Goal: Task Accomplishment & Management: Use online tool/utility

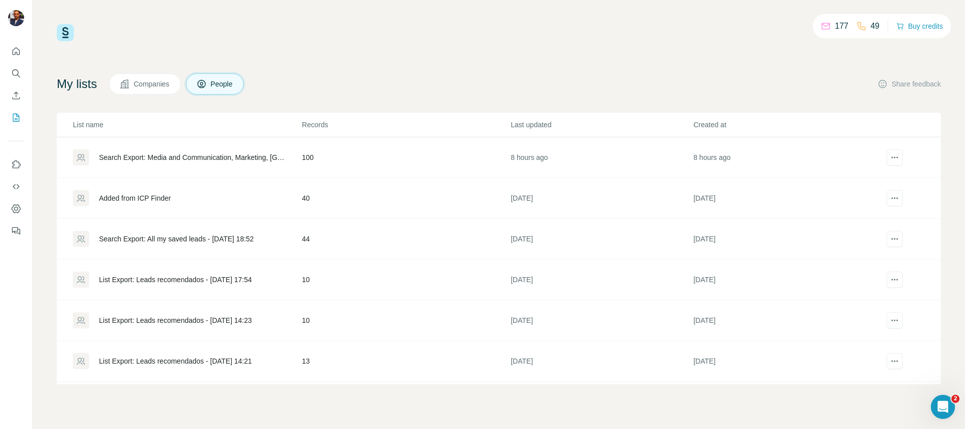
click at [152, 156] on div "Search Export: Media and Communication, Marketing, Brazil, Sporting Goods Manuf…" at bounding box center [192, 157] width 186 height 10
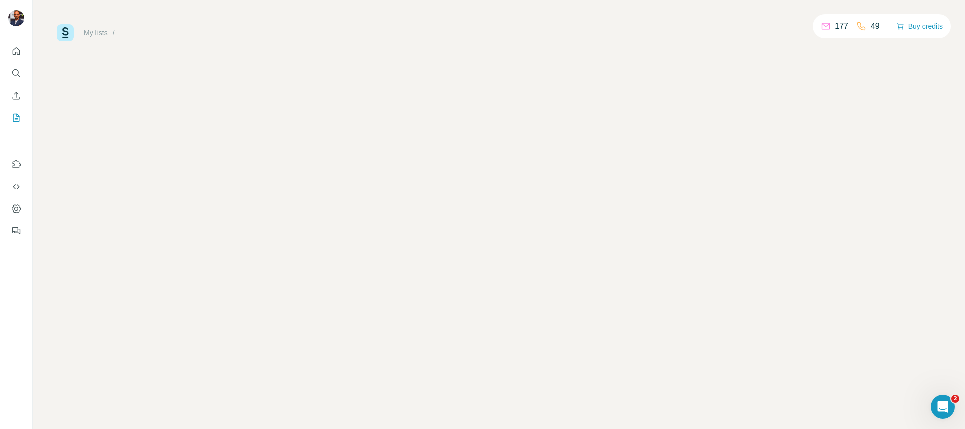
click at [153, 157] on div "My lists / 177 49 Buy credits" at bounding box center [499, 214] width 932 height 429
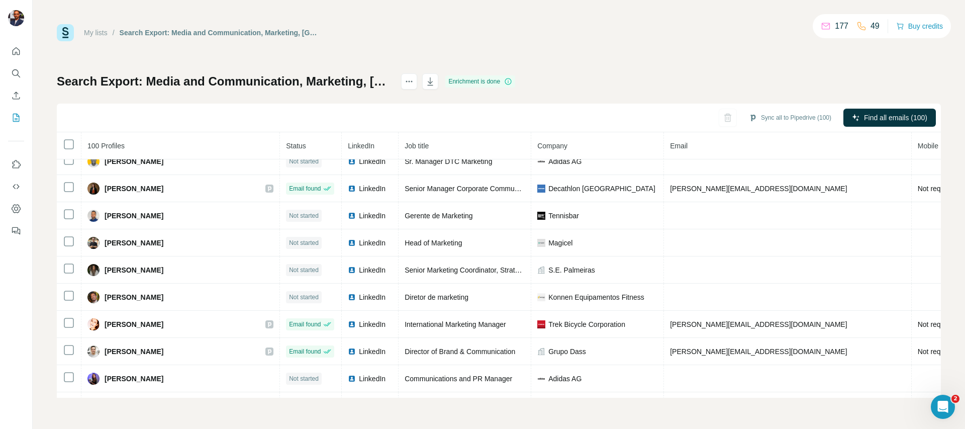
scroll to position [2480, 0]
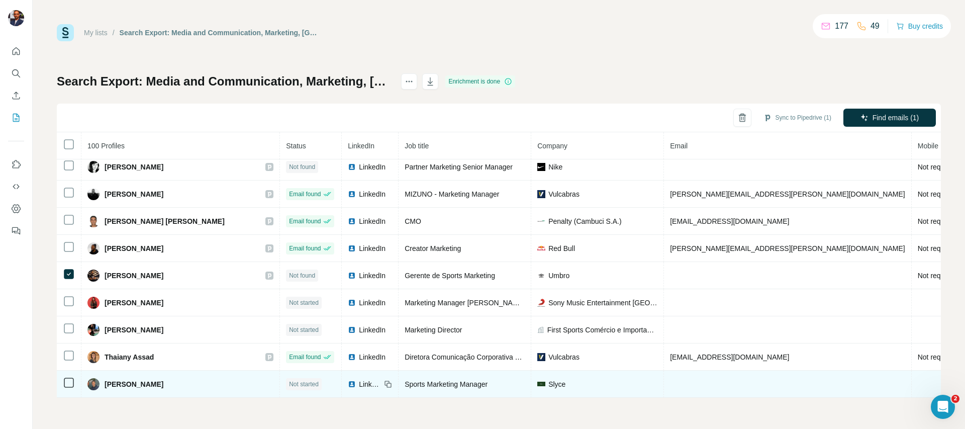
click at [548, 379] on span "Slyce" at bounding box center [556, 384] width 17 height 10
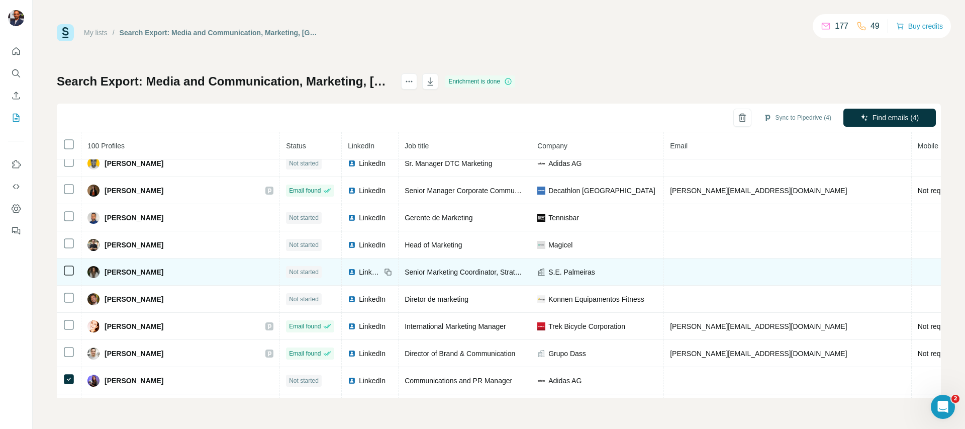
scroll to position [2205, 0]
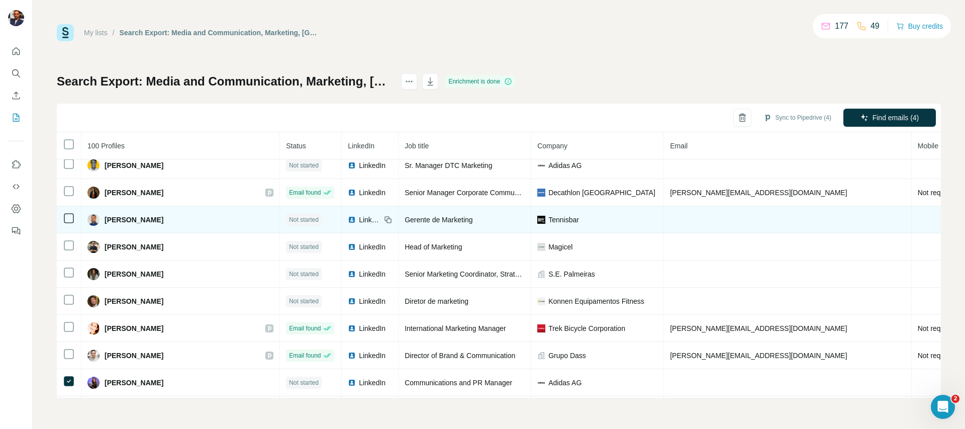
click at [548, 219] on span "Tennisbar" at bounding box center [563, 220] width 31 height 10
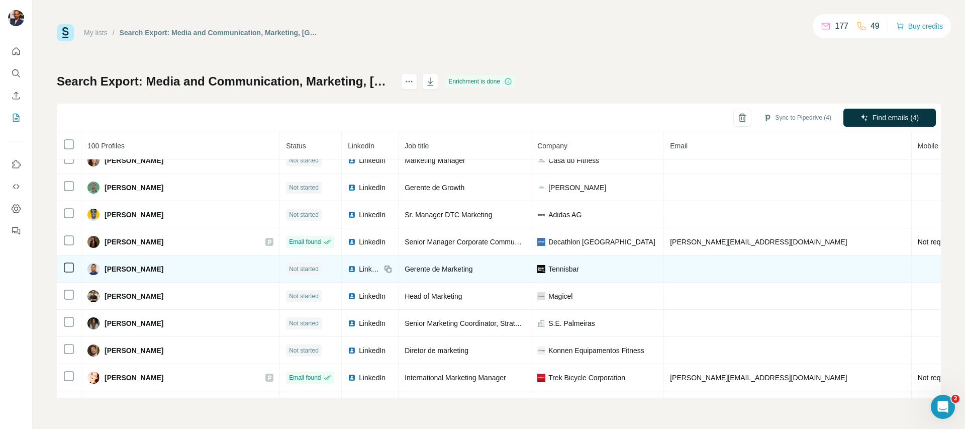
scroll to position [2146, 0]
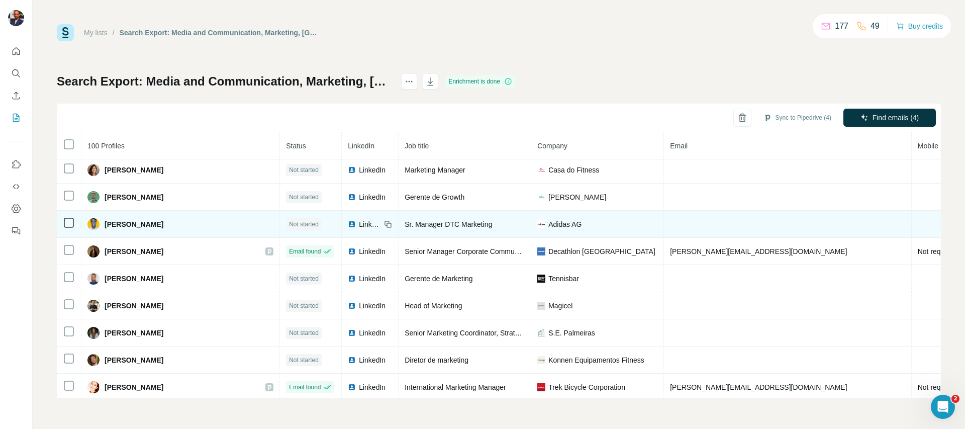
click at [125, 221] on span "Eduardo Poçan" at bounding box center [133, 224] width 59 height 10
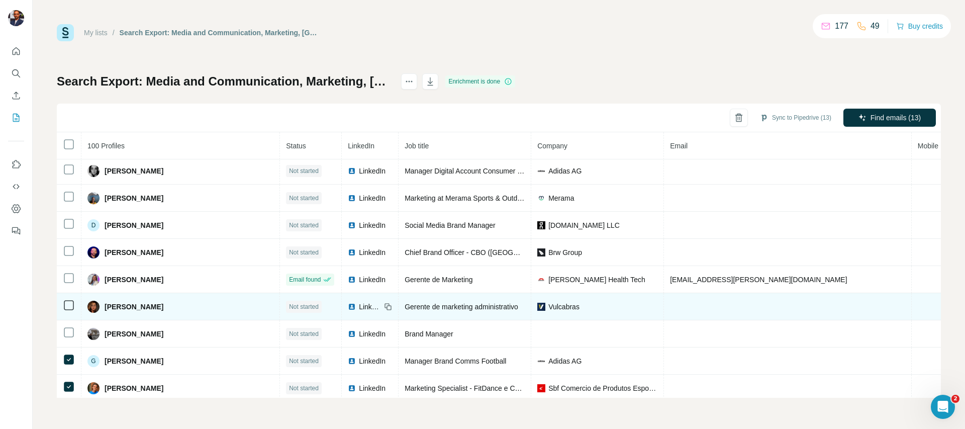
scroll to position [1439, 0]
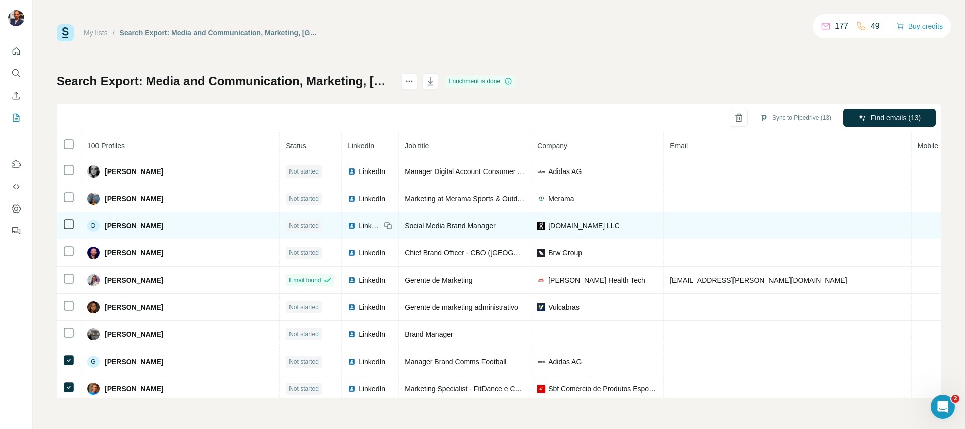
click at [69, 218] on icon at bounding box center [69, 224] width 12 height 12
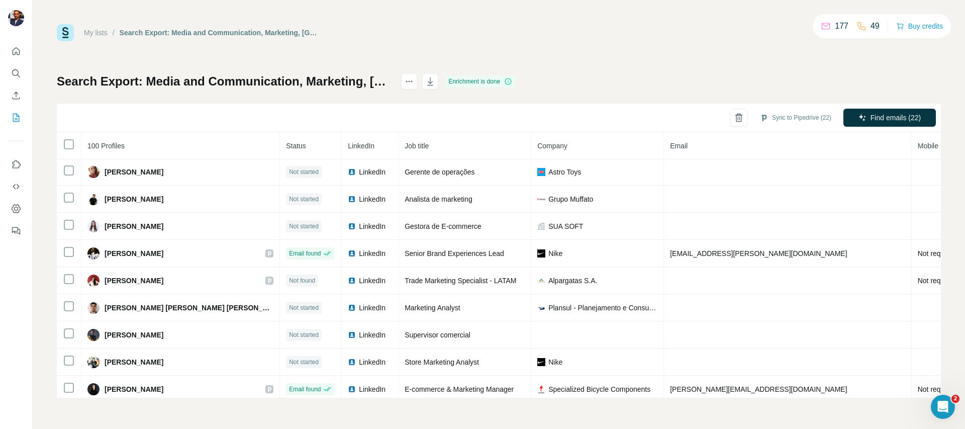
scroll to position [0, 0]
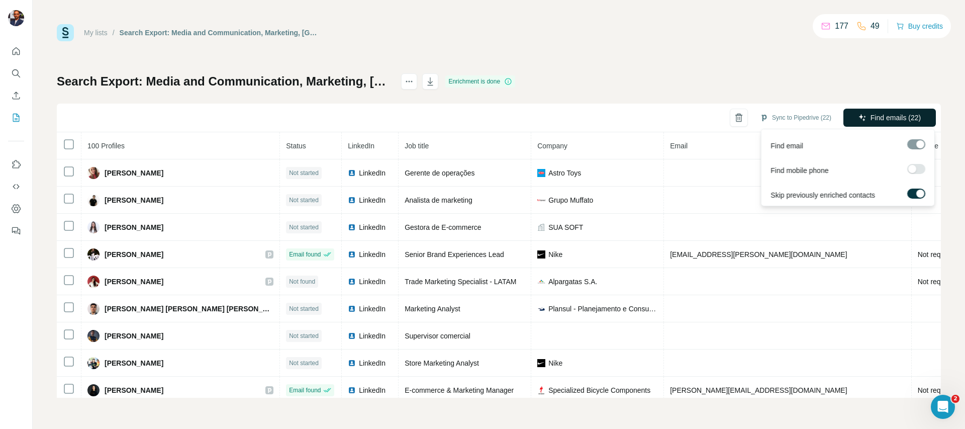
click at [898, 118] on span "Find emails (22)" at bounding box center [895, 118] width 50 height 10
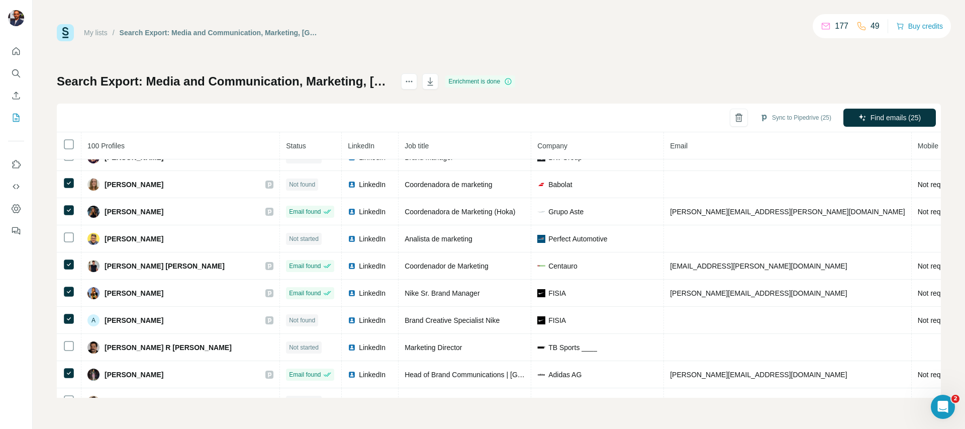
scroll to position [2480, 0]
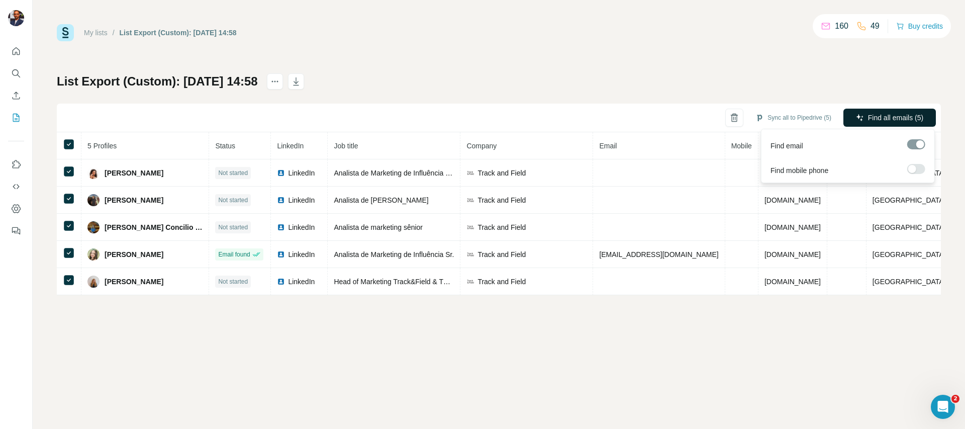
click at [890, 113] on span "Find all emails (5)" at bounding box center [895, 118] width 55 height 10
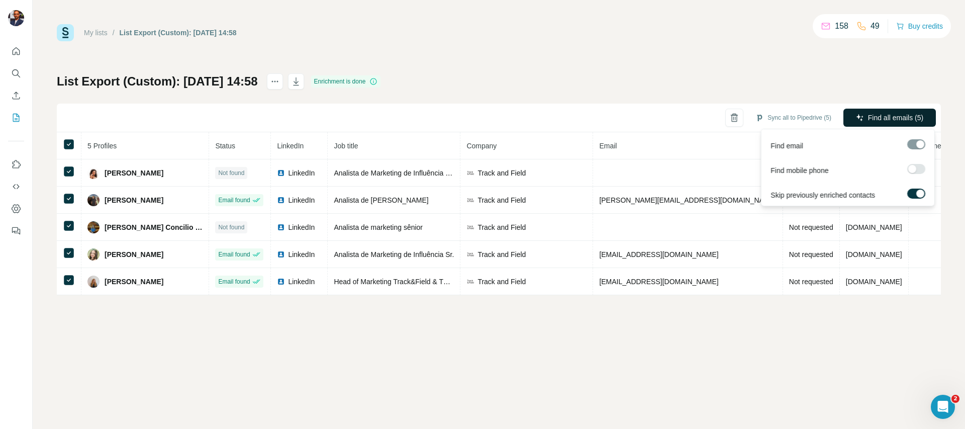
click at [884, 122] on span "Find all emails (5)" at bounding box center [895, 118] width 55 height 10
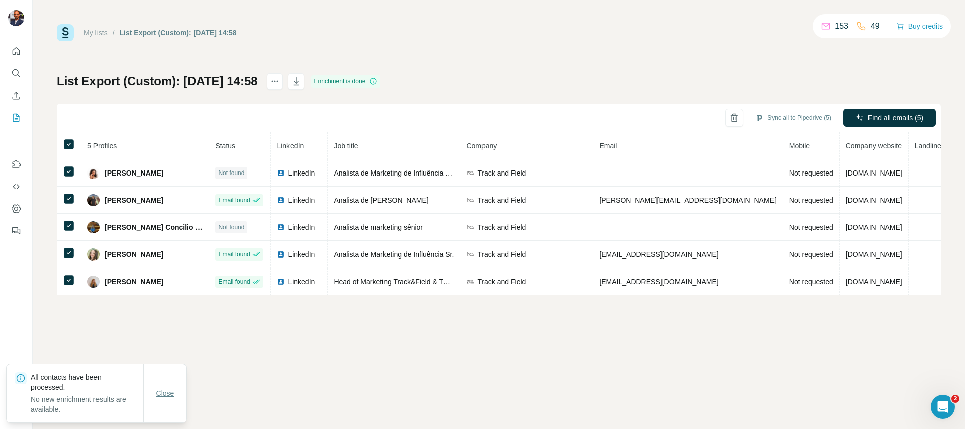
click at [174, 395] on span "Close" at bounding box center [165, 393] width 18 height 10
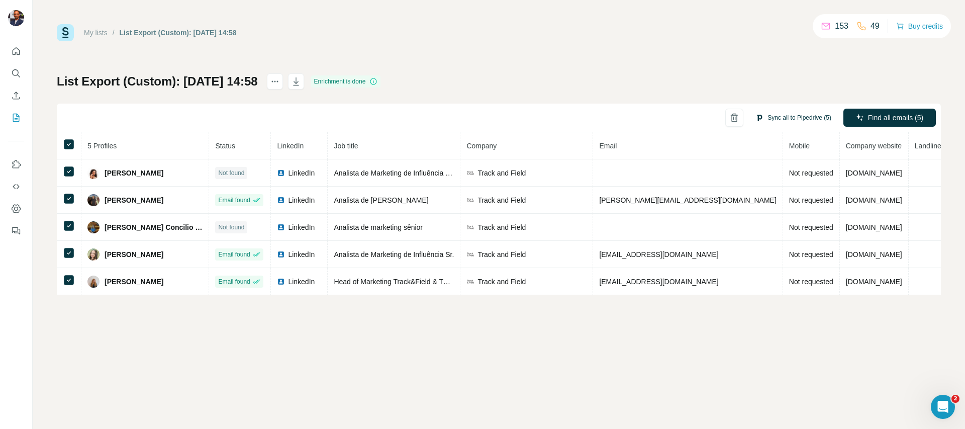
click at [801, 119] on button "Sync all to Pipedrive (5)" at bounding box center [793, 117] width 90 height 15
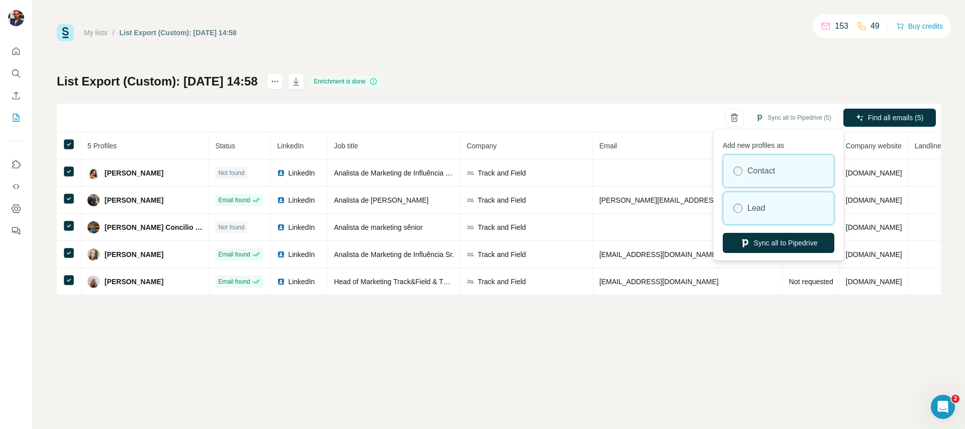
click at [773, 219] on div "Lead" at bounding box center [778, 208] width 111 height 32
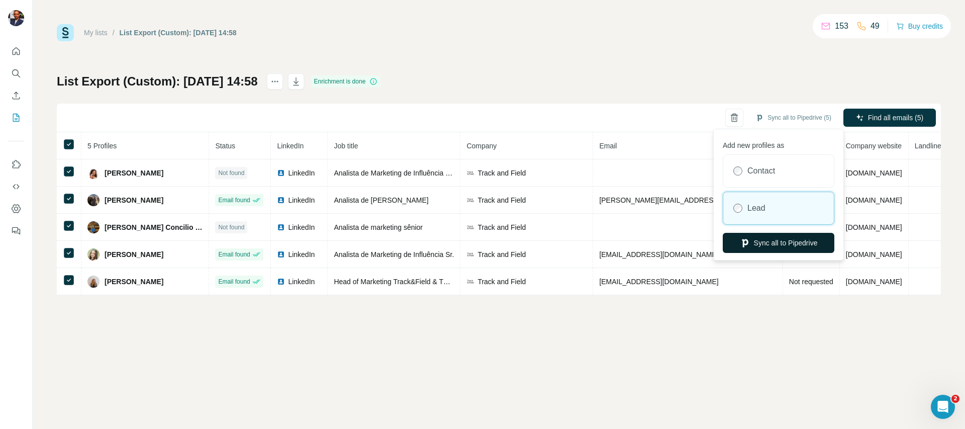
click at [767, 245] on button "Sync all to Pipedrive" at bounding box center [778, 243] width 112 height 20
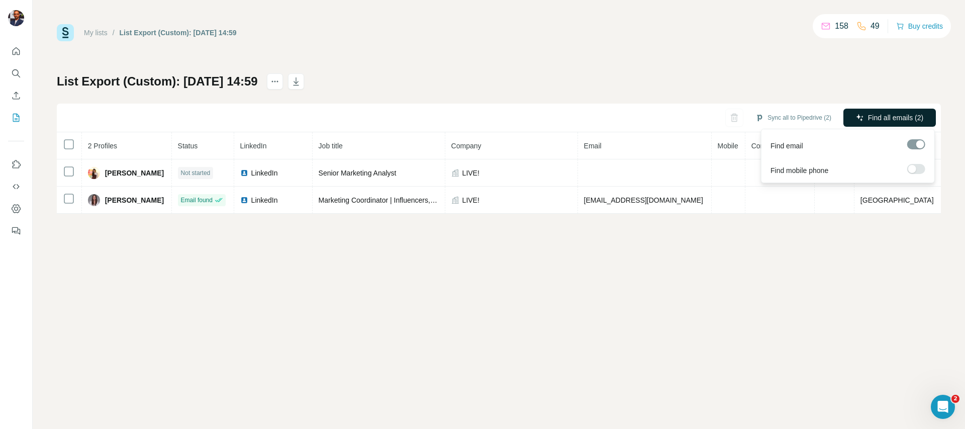
click at [898, 114] on span "Find all emails (2)" at bounding box center [895, 118] width 55 height 10
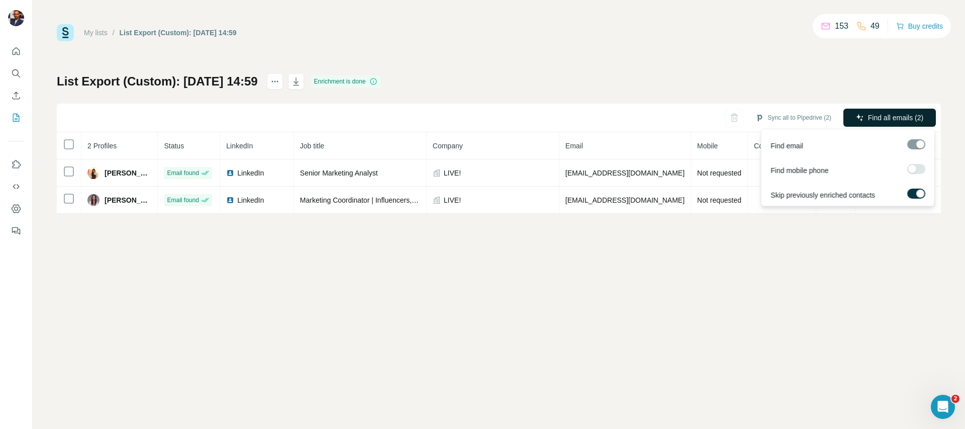
click at [881, 122] on span "Find all emails (2)" at bounding box center [895, 118] width 55 height 10
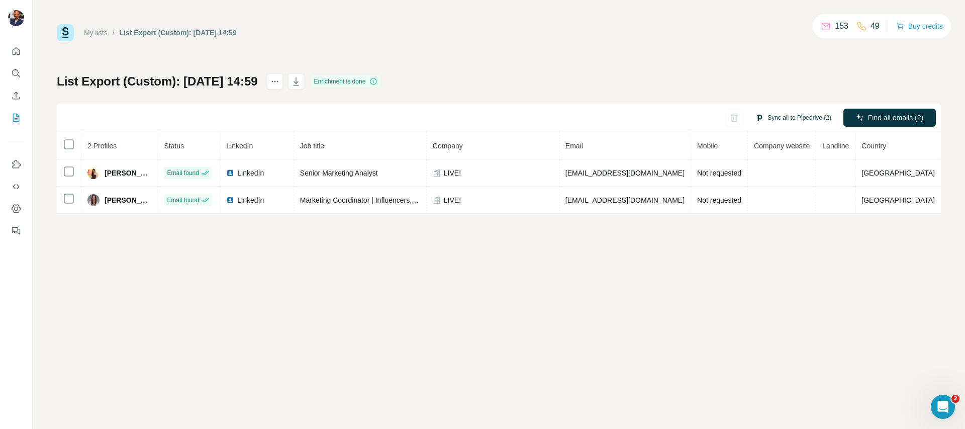
click at [782, 115] on button "Sync all to Pipedrive (2)" at bounding box center [793, 117] width 90 height 15
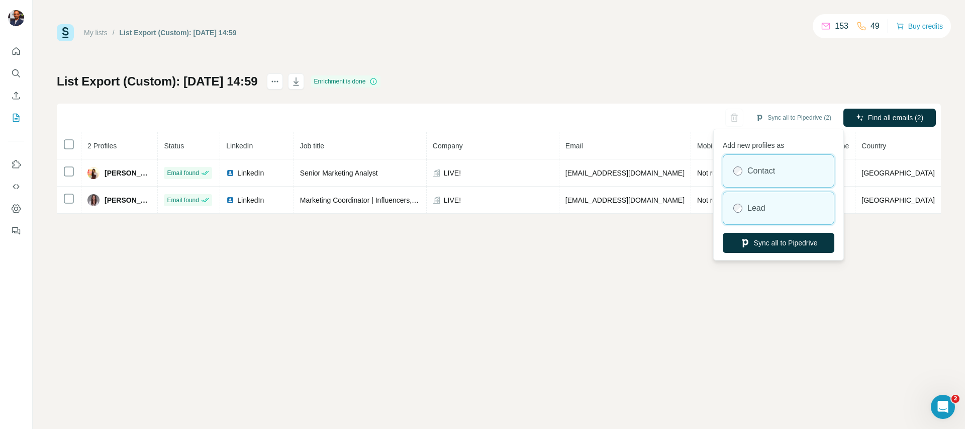
click at [762, 204] on label "Lead" at bounding box center [756, 208] width 18 height 12
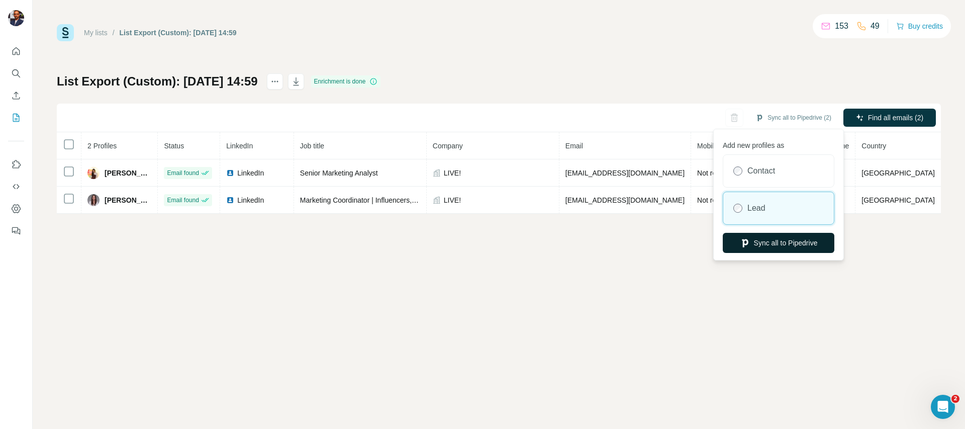
click at [766, 242] on button "Sync all to Pipedrive" at bounding box center [778, 243] width 112 height 20
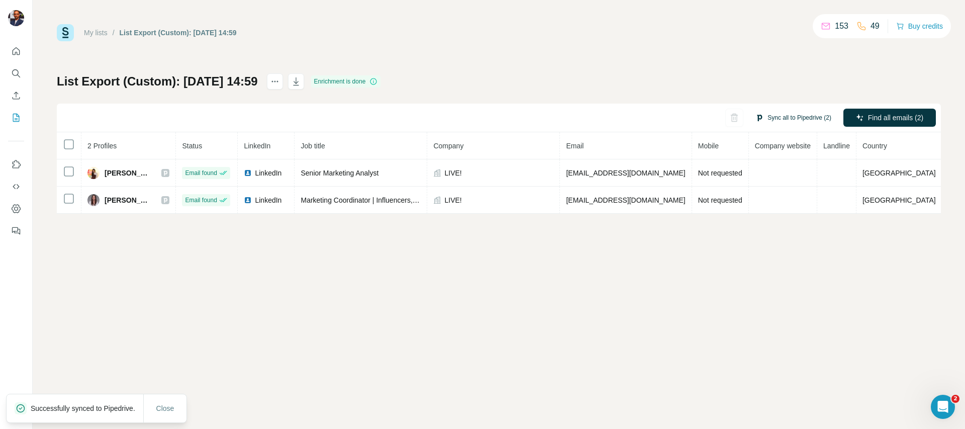
click at [765, 114] on button "Sync all to Pipedrive (2)" at bounding box center [793, 117] width 90 height 15
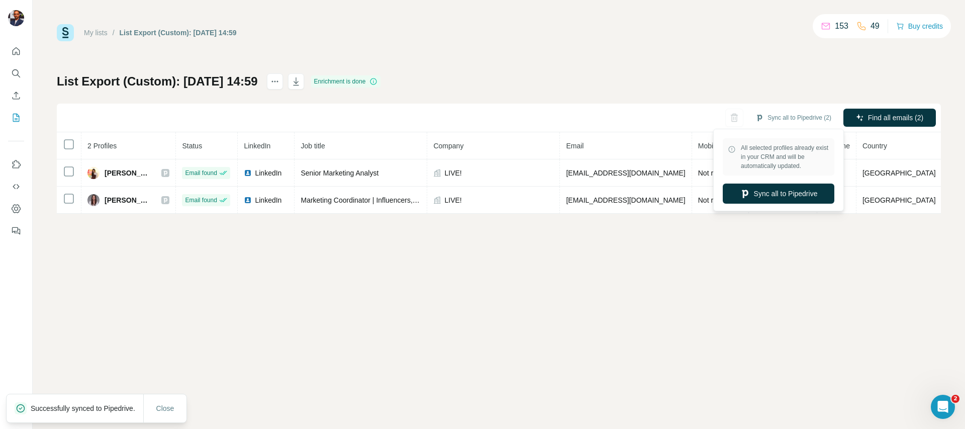
click at [686, 89] on div "List Export (Custom): 26/09/2025 14:59 Enrichment is done Sync all to Pipedrive…" at bounding box center [499, 143] width 884 height 140
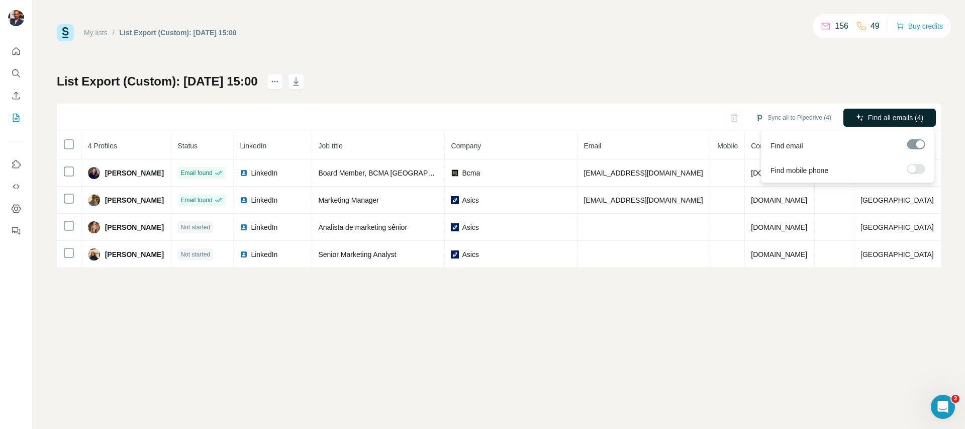
click at [857, 117] on icon "button" at bounding box center [859, 117] width 7 height 7
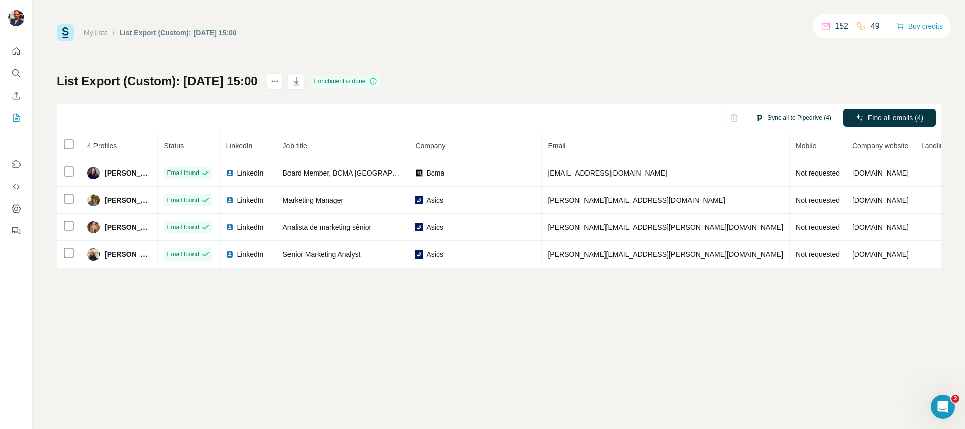
click at [796, 119] on button "Sync all to Pipedrive (4)" at bounding box center [793, 117] width 90 height 15
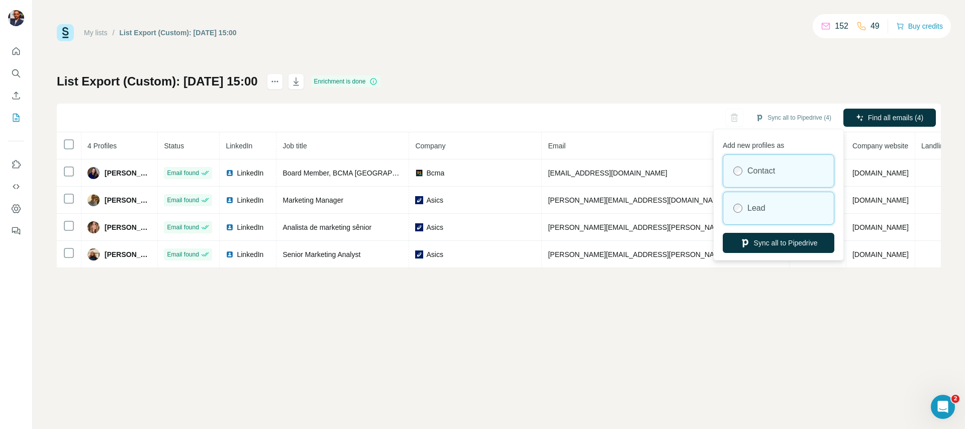
click at [775, 206] on div "Lead" at bounding box center [778, 208] width 111 height 32
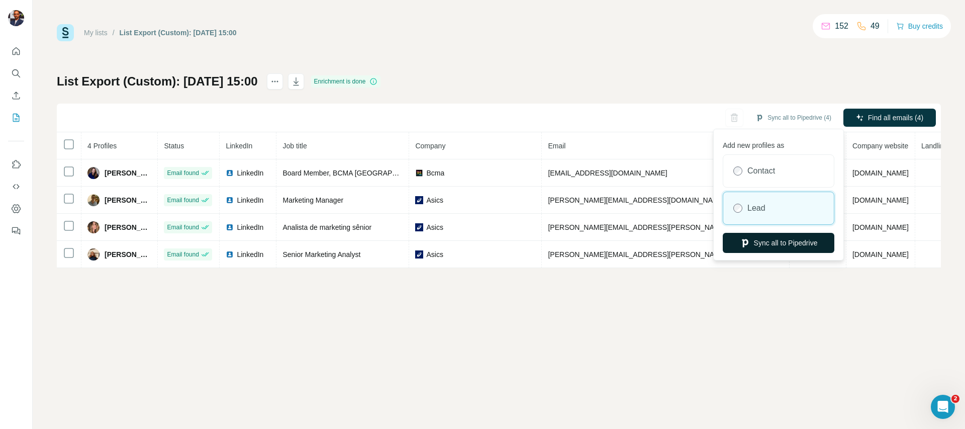
click at [780, 243] on button "Sync all to Pipedrive" at bounding box center [778, 243] width 112 height 20
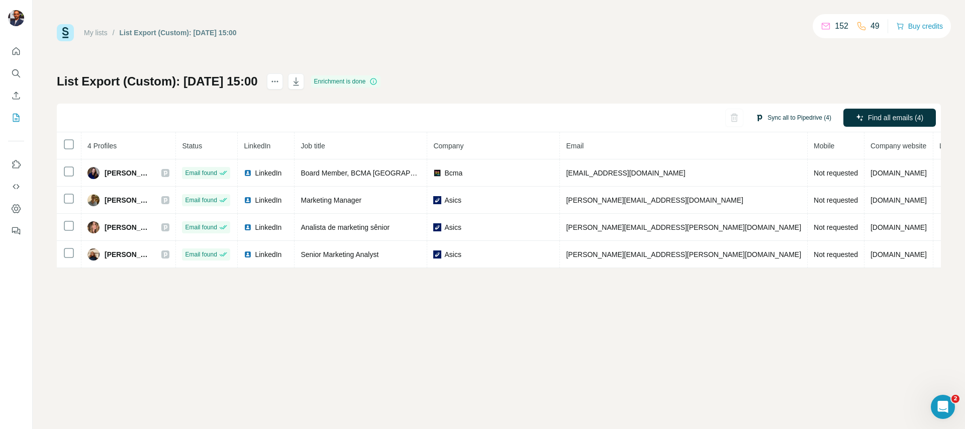
click at [792, 119] on button "Sync all to Pipedrive (4)" at bounding box center [793, 117] width 90 height 15
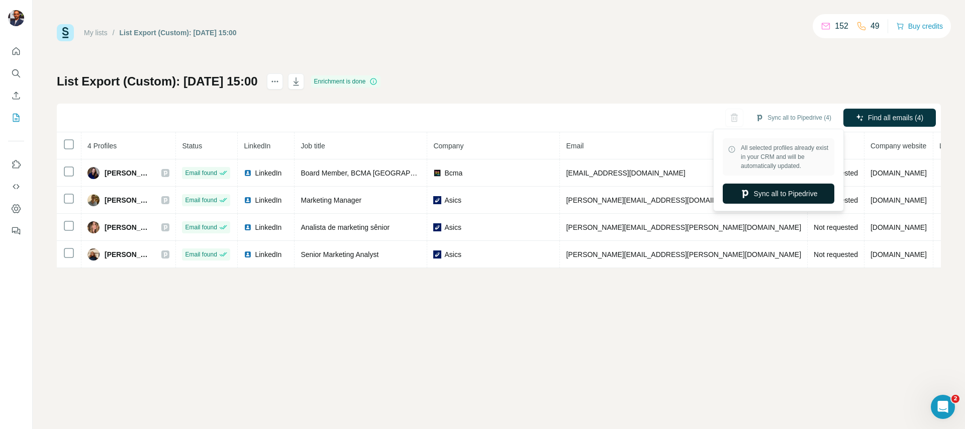
click at [771, 191] on button "Sync all to Pipedrive" at bounding box center [778, 193] width 112 height 20
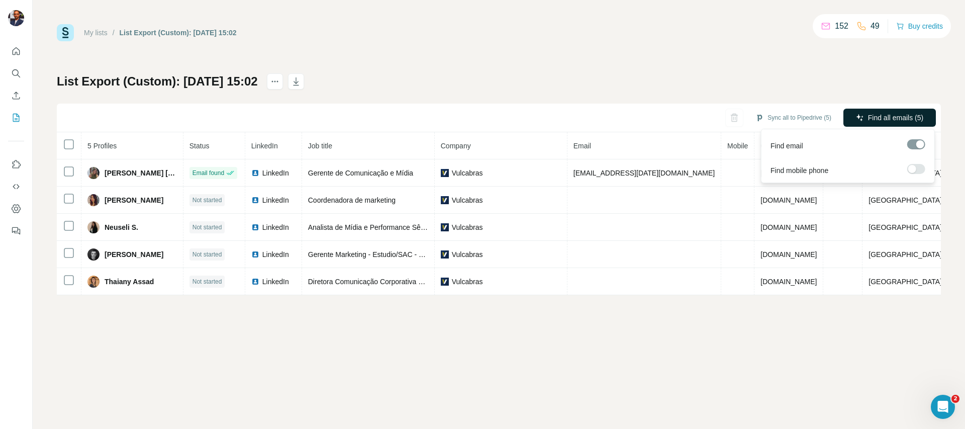
click at [881, 118] on span "Find all emails (5)" at bounding box center [895, 118] width 55 height 10
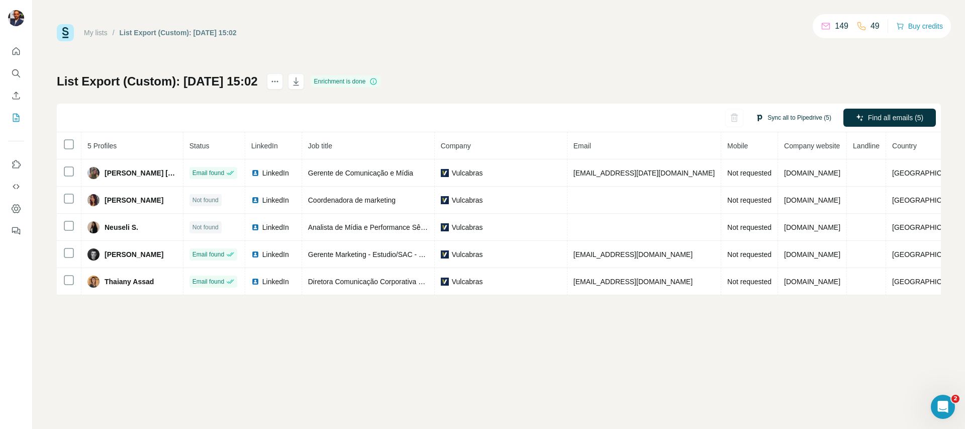
click at [785, 116] on button "Sync all to Pipedrive (5)" at bounding box center [793, 117] width 90 height 15
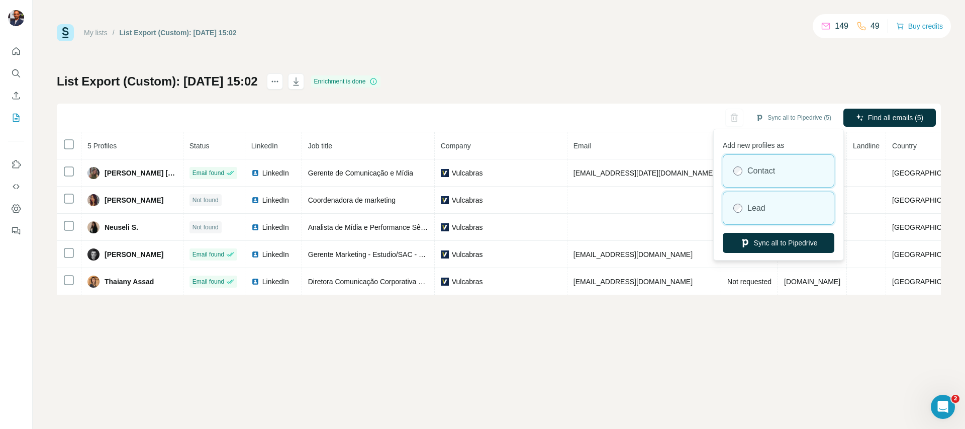
click at [786, 202] on div "Lead" at bounding box center [778, 208] width 111 height 32
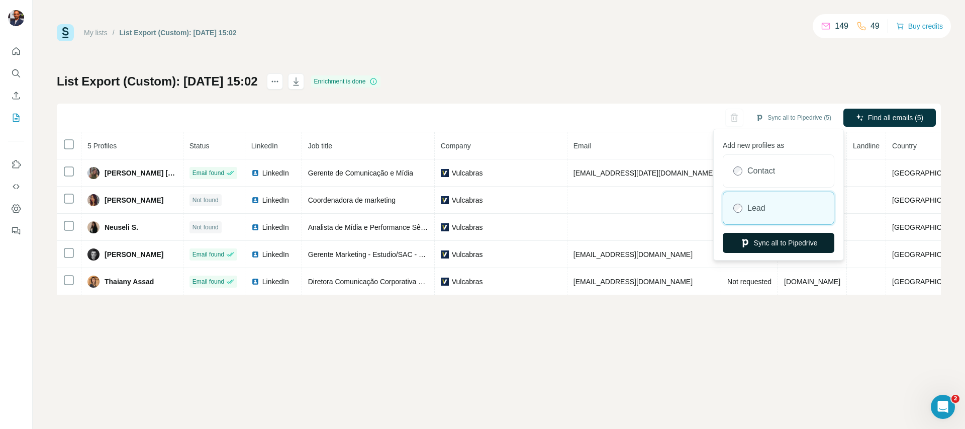
click at [782, 246] on button "Sync all to Pipedrive" at bounding box center [778, 243] width 112 height 20
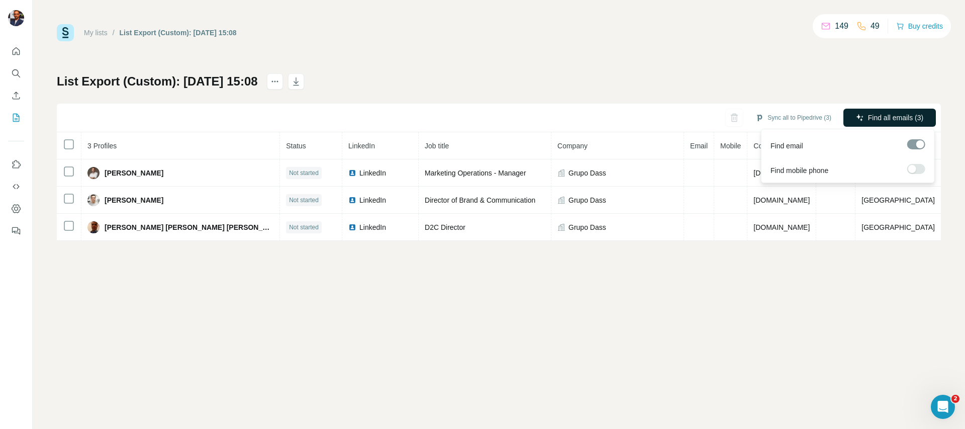
click at [898, 115] on span "Find all emails (3)" at bounding box center [895, 118] width 55 height 10
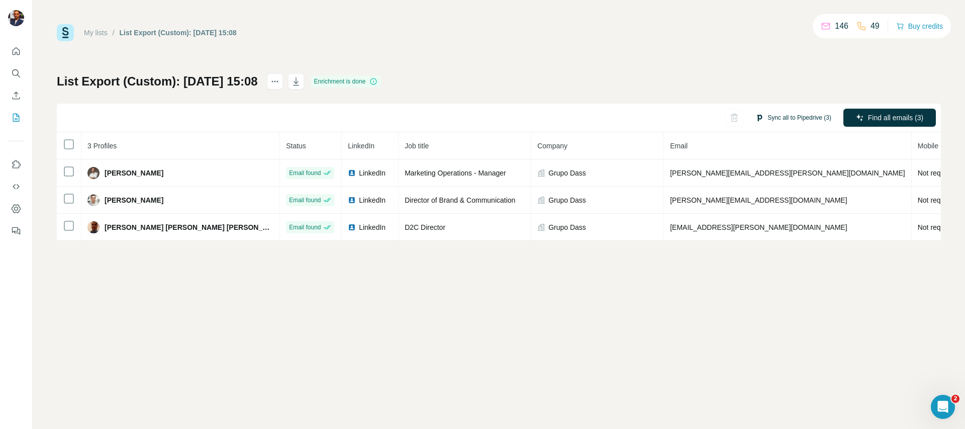
click at [799, 119] on button "Sync all to Pipedrive (3)" at bounding box center [793, 117] width 90 height 15
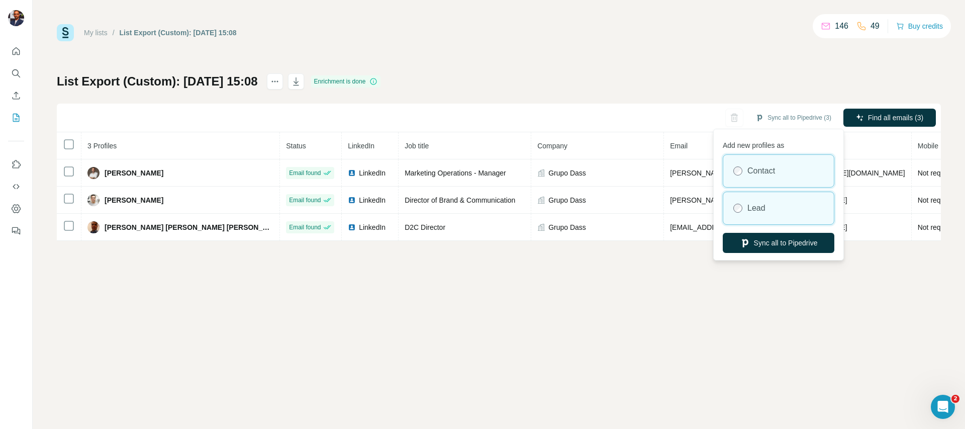
click at [768, 204] on div "Lead" at bounding box center [778, 208] width 111 height 32
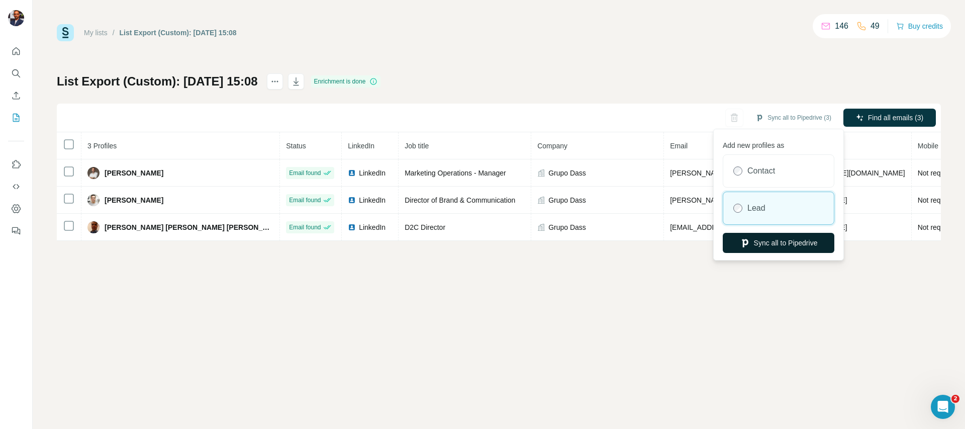
click at [767, 247] on button "Sync all to Pipedrive" at bounding box center [778, 243] width 112 height 20
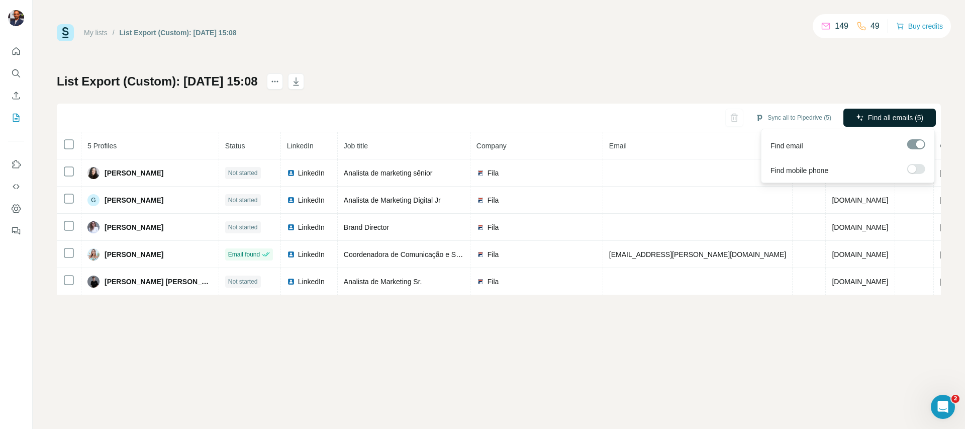
click at [874, 118] on span "Find all emails (5)" at bounding box center [895, 118] width 55 height 10
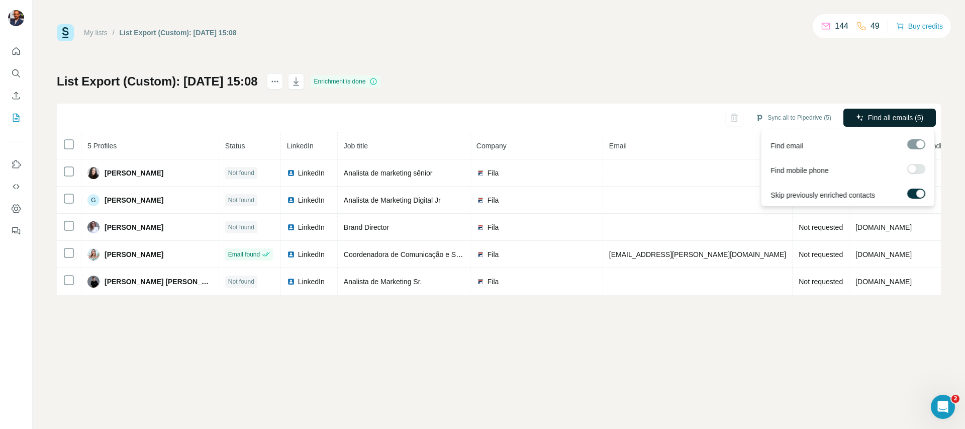
click at [869, 117] on span "Find all emails (5)" at bounding box center [895, 118] width 55 height 10
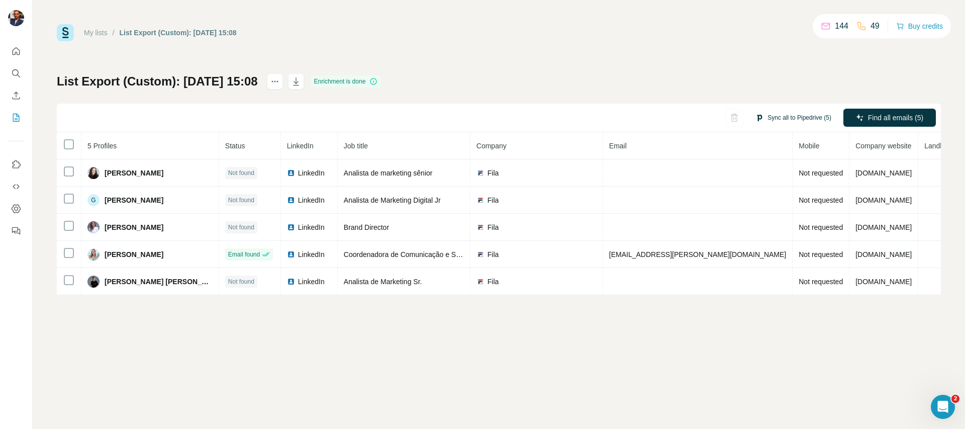
click at [808, 116] on button "Sync all to Pipedrive (5)" at bounding box center [793, 117] width 90 height 15
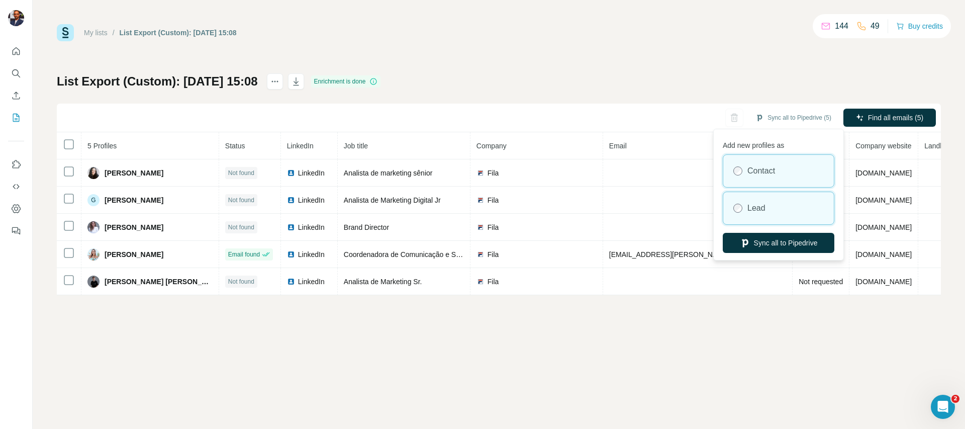
click at [755, 216] on div "Lead" at bounding box center [778, 208] width 111 height 32
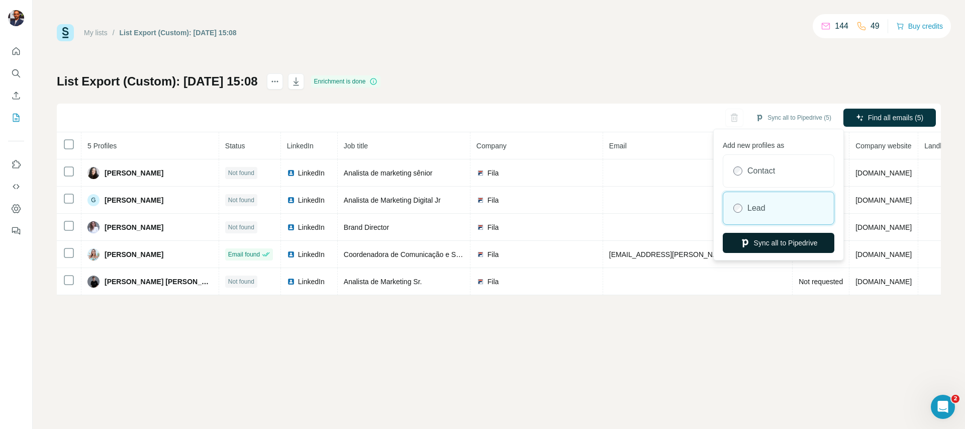
click at [760, 244] on button "Sync all to Pipedrive" at bounding box center [778, 243] width 112 height 20
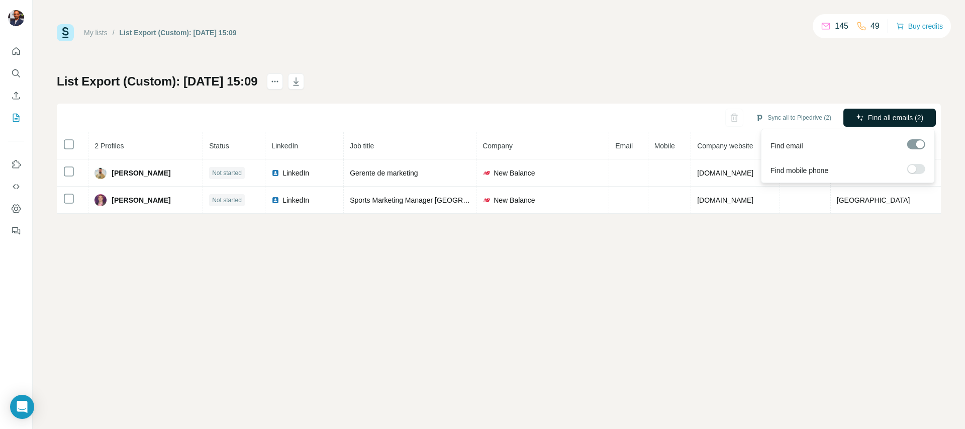
click at [875, 116] on span "Find all emails (2)" at bounding box center [895, 118] width 55 height 10
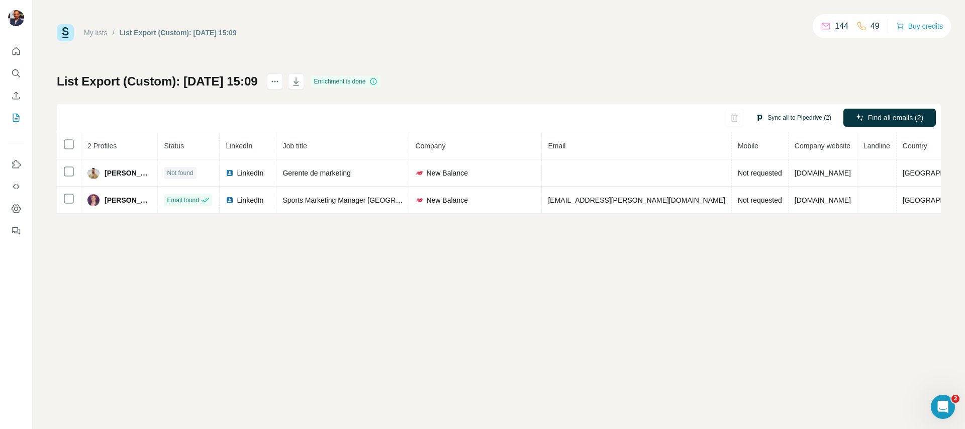
click at [783, 119] on button "Sync all to Pipedrive (2)" at bounding box center [793, 117] width 90 height 15
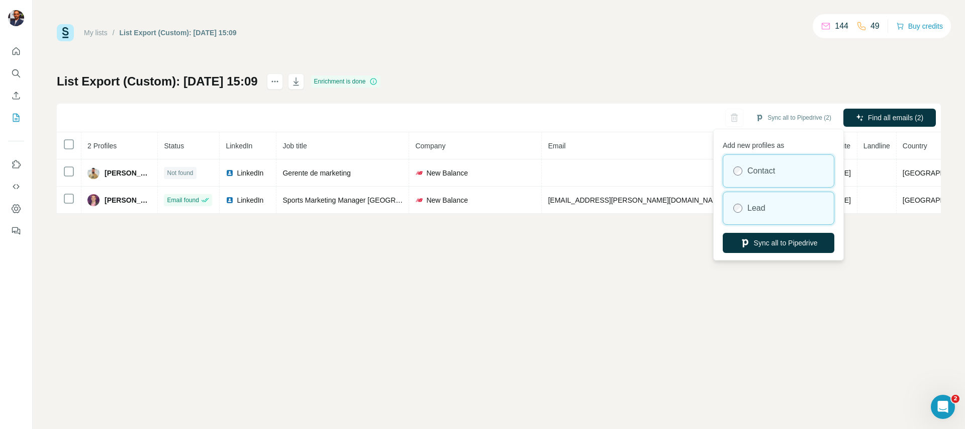
click at [773, 204] on div "Lead" at bounding box center [778, 208] width 111 height 32
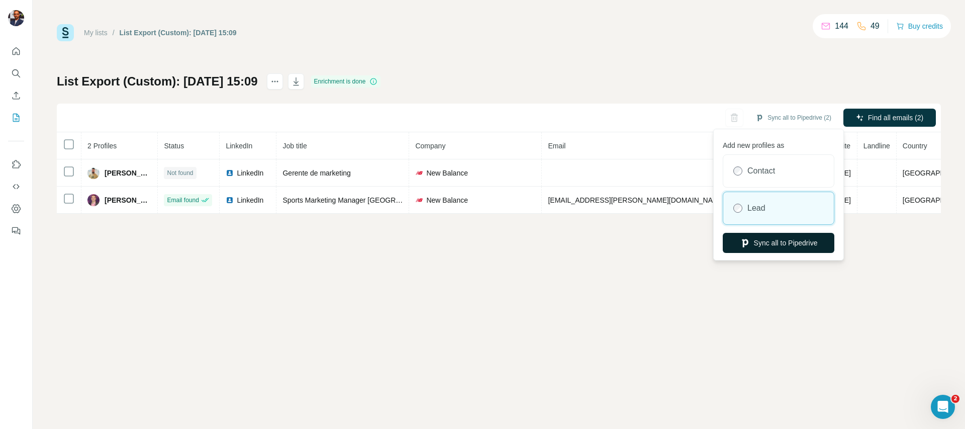
click at [768, 248] on button "Sync all to Pipedrive" at bounding box center [778, 243] width 112 height 20
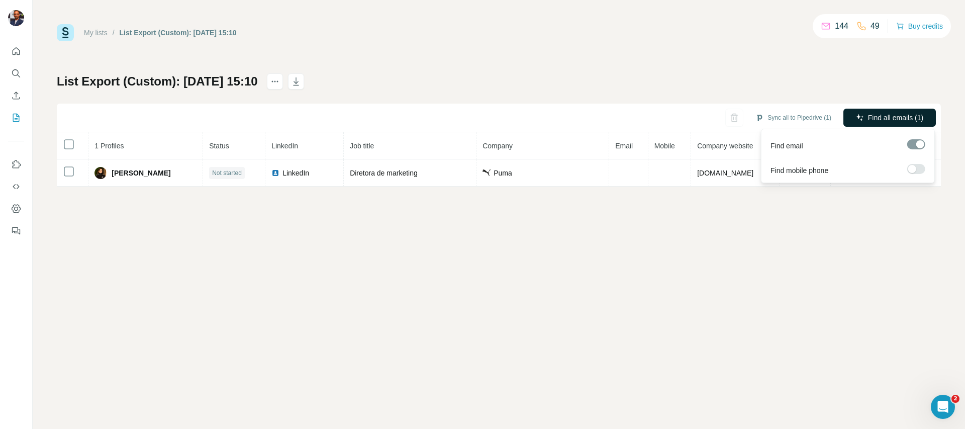
click at [876, 116] on span "Find all emails (1)" at bounding box center [895, 118] width 55 height 10
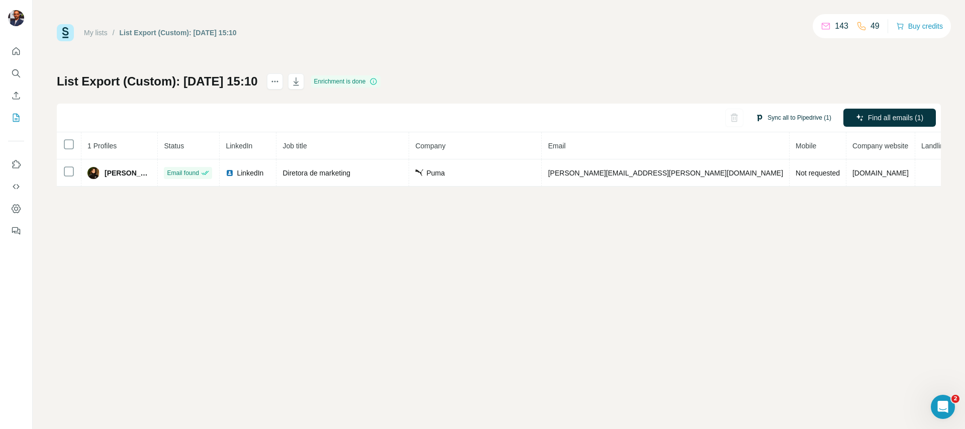
click at [811, 120] on button "Sync all to Pipedrive (1)" at bounding box center [793, 117] width 90 height 15
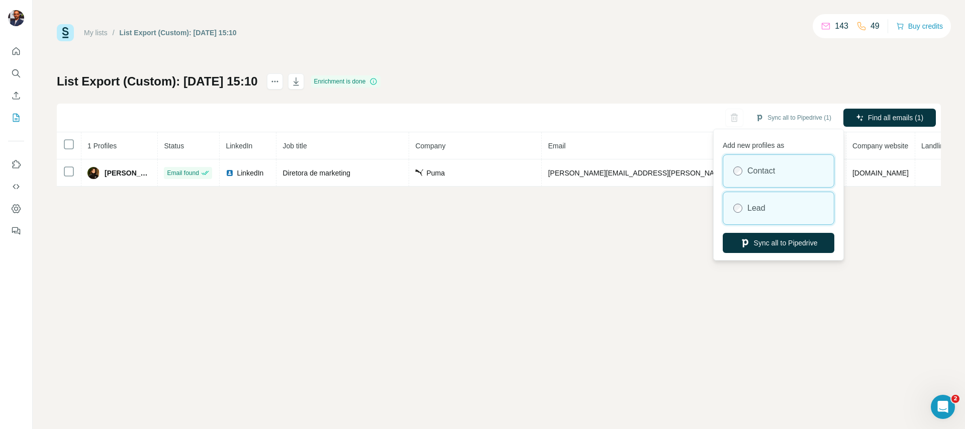
click at [768, 209] on div "Lead" at bounding box center [778, 208] width 111 height 32
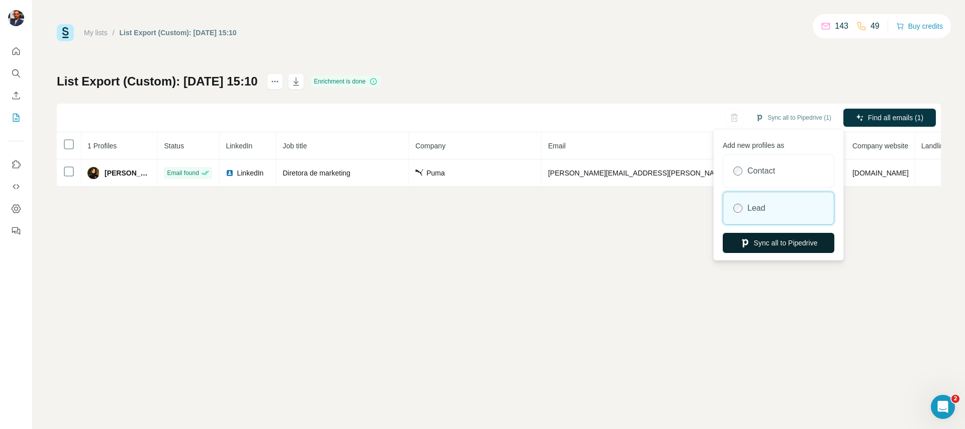
click at [771, 245] on button "Sync all to Pipedrive" at bounding box center [778, 243] width 112 height 20
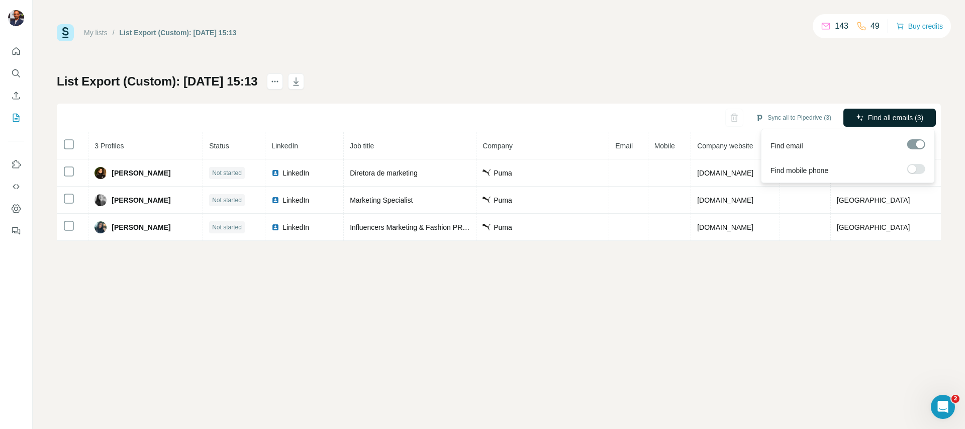
click at [874, 117] on span "Find all emails (3)" at bounding box center [895, 118] width 55 height 10
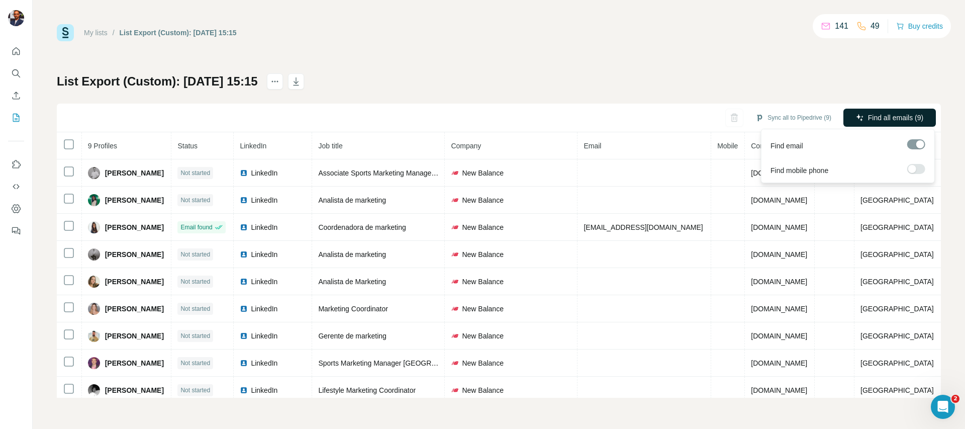
click at [881, 114] on span "Find all emails (9)" at bounding box center [895, 118] width 55 height 10
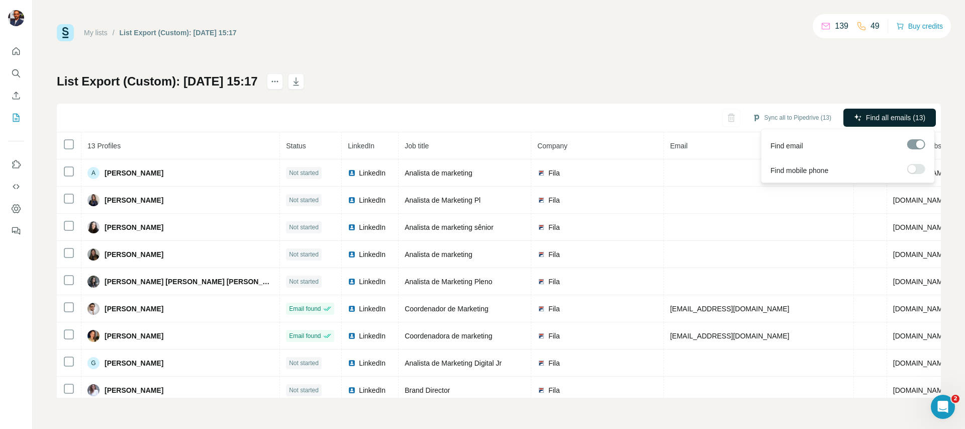
click at [890, 119] on span "Find all emails (13)" at bounding box center [895, 118] width 59 height 10
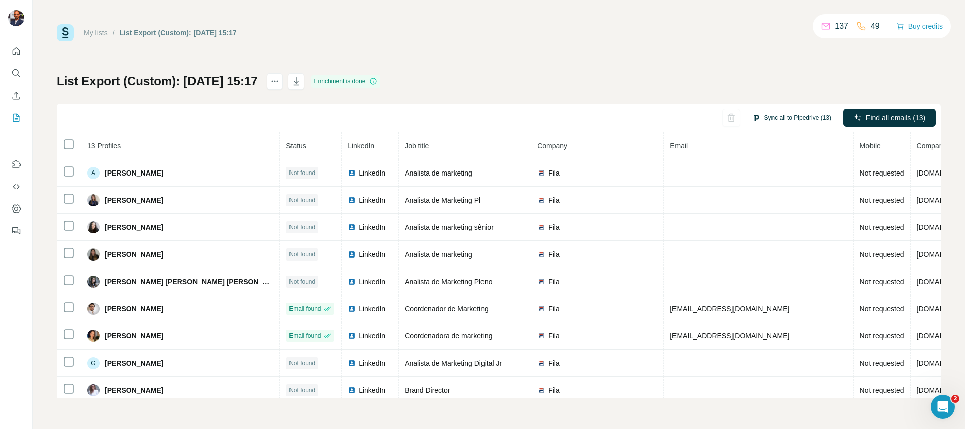
click at [786, 117] on button "Sync all to Pipedrive (13)" at bounding box center [791, 117] width 93 height 15
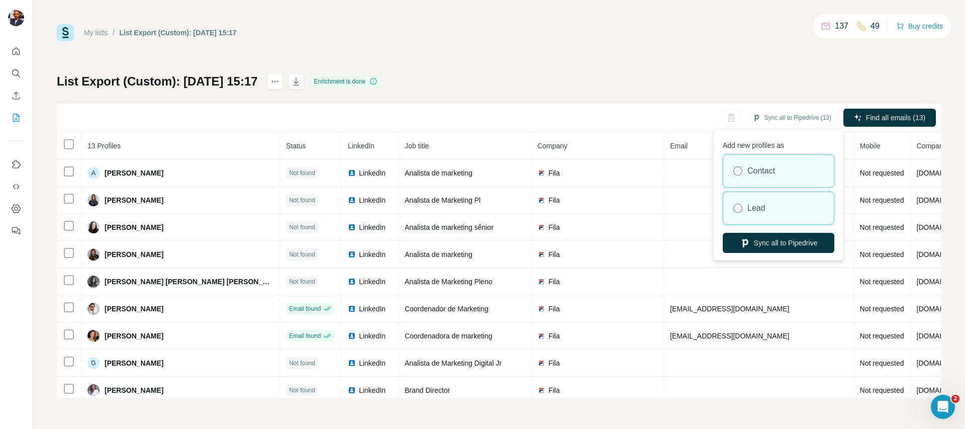
click at [778, 198] on div "Lead" at bounding box center [778, 208] width 111 height 32
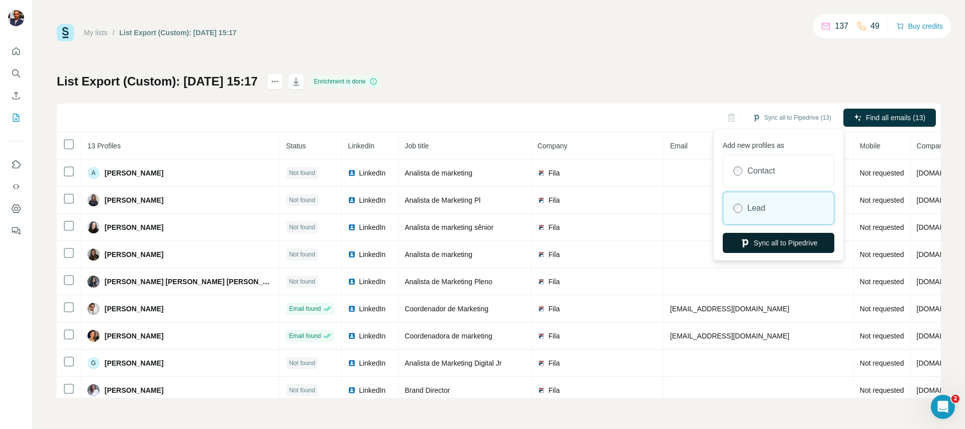
click at [778, 238] on button "Sync all to Pipedrive" at bounding box center [778, 243] width 112 height 20
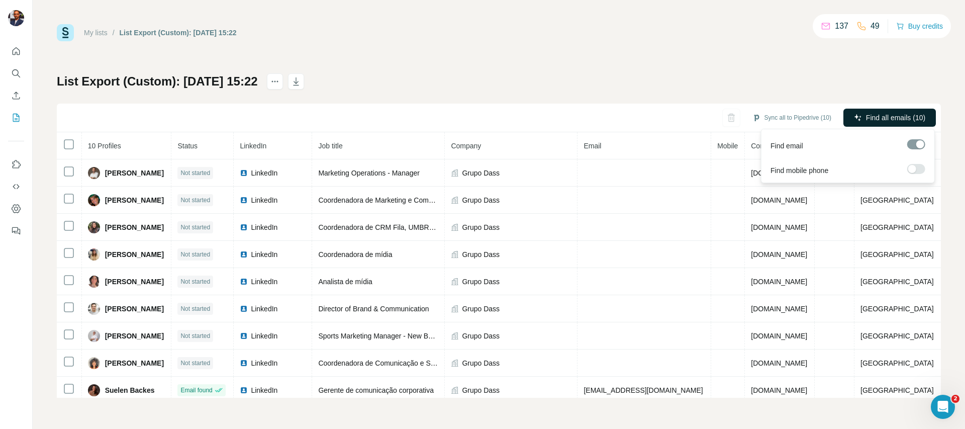
click at [881, 119] on span "Find all emails (10)" at bounding box center [895, 118] width 59 height 10
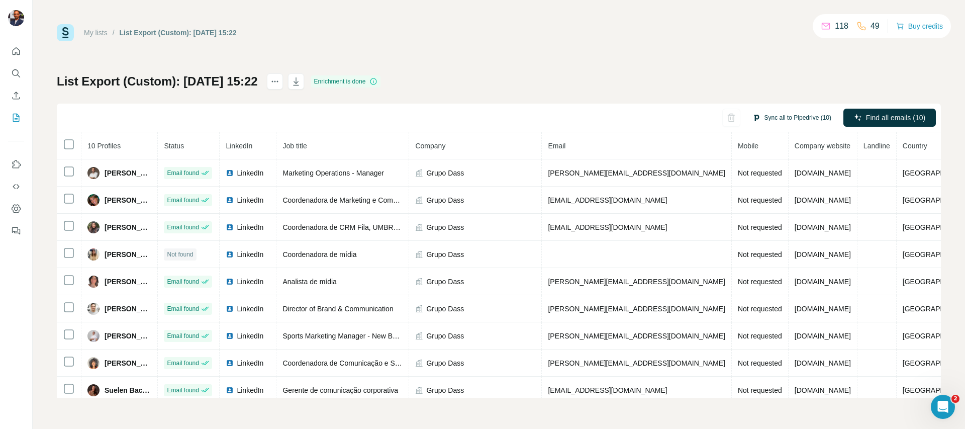
click at [772, 121] on button "Sync all to Pipedrive (10)" at bounding box center [791, 117] width 93 height 15
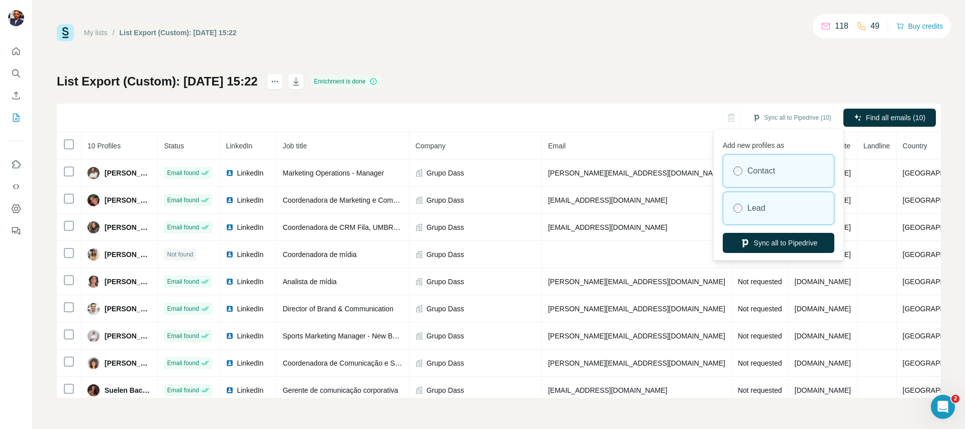
click at [768, 200] on div "Lead" at bounding box center [778, 208] width 111 height 32
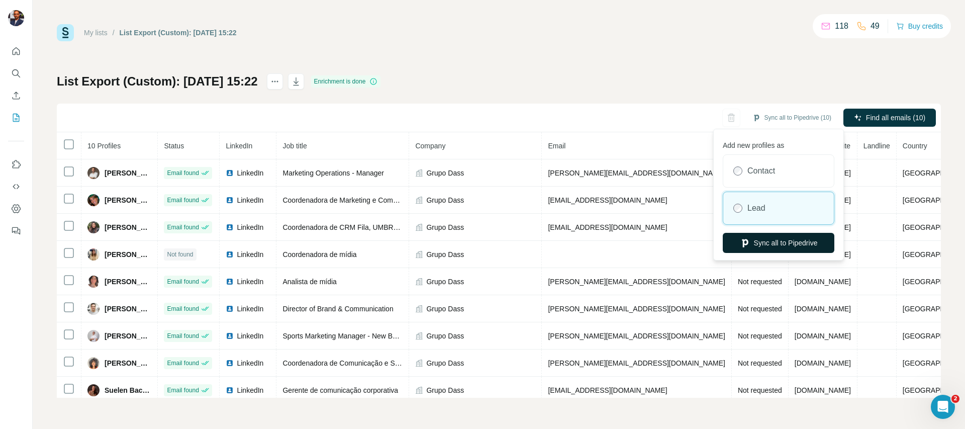
click at [768, 248] on button "Sync all to Pipedrive" at bounding box center [778, 243] width 112 height 20
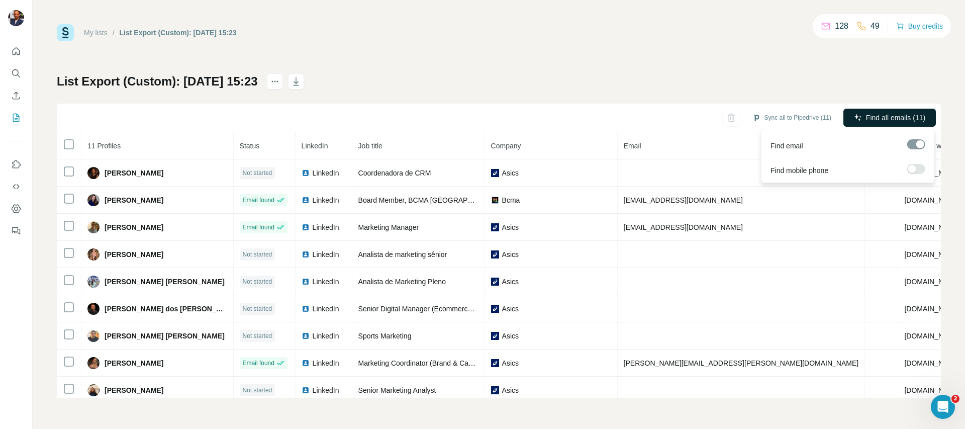
click at [871, 115] on span "Find all emails (11)" at bounding box center [895, 118] width 59 height 10
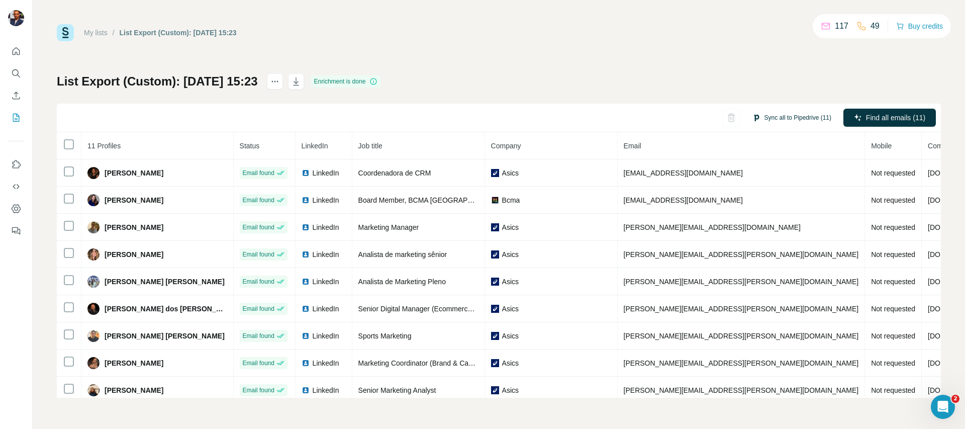
click at [789, 118] on button "Sync all to Pipedrive (11)" at bounding box center [791, 117] width 93 height 15
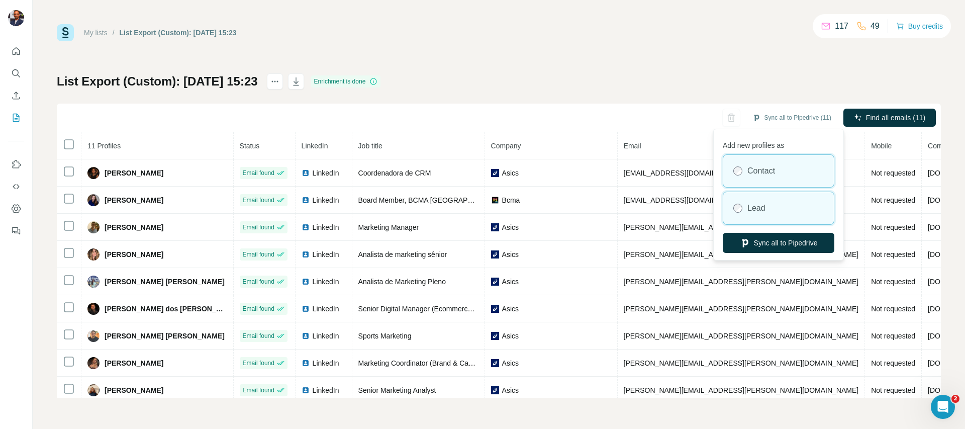
click at [752, 220] on div "Lead" at bounding box center [778, 208] width 111 height 32
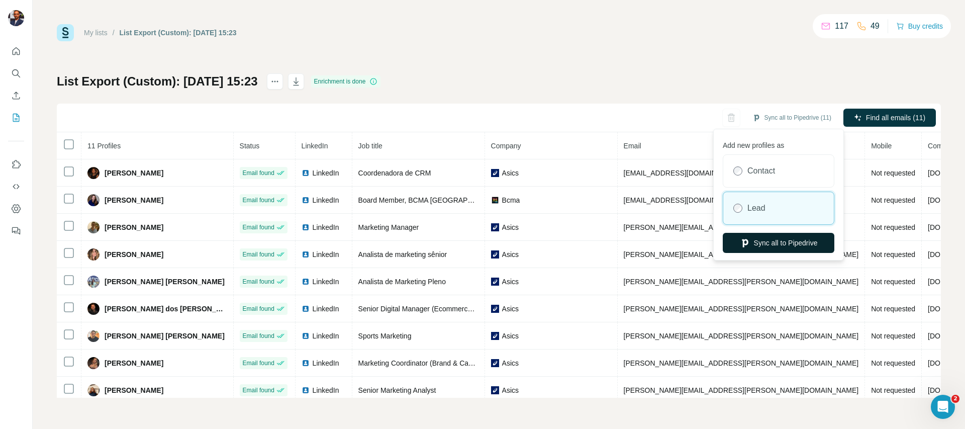
click at [758, 240] on button "Sync all to Pipedrive" at bounding box center [778, 243] width 112 height 20
